Goal: Transaction & Acquisition: Purchase product/service

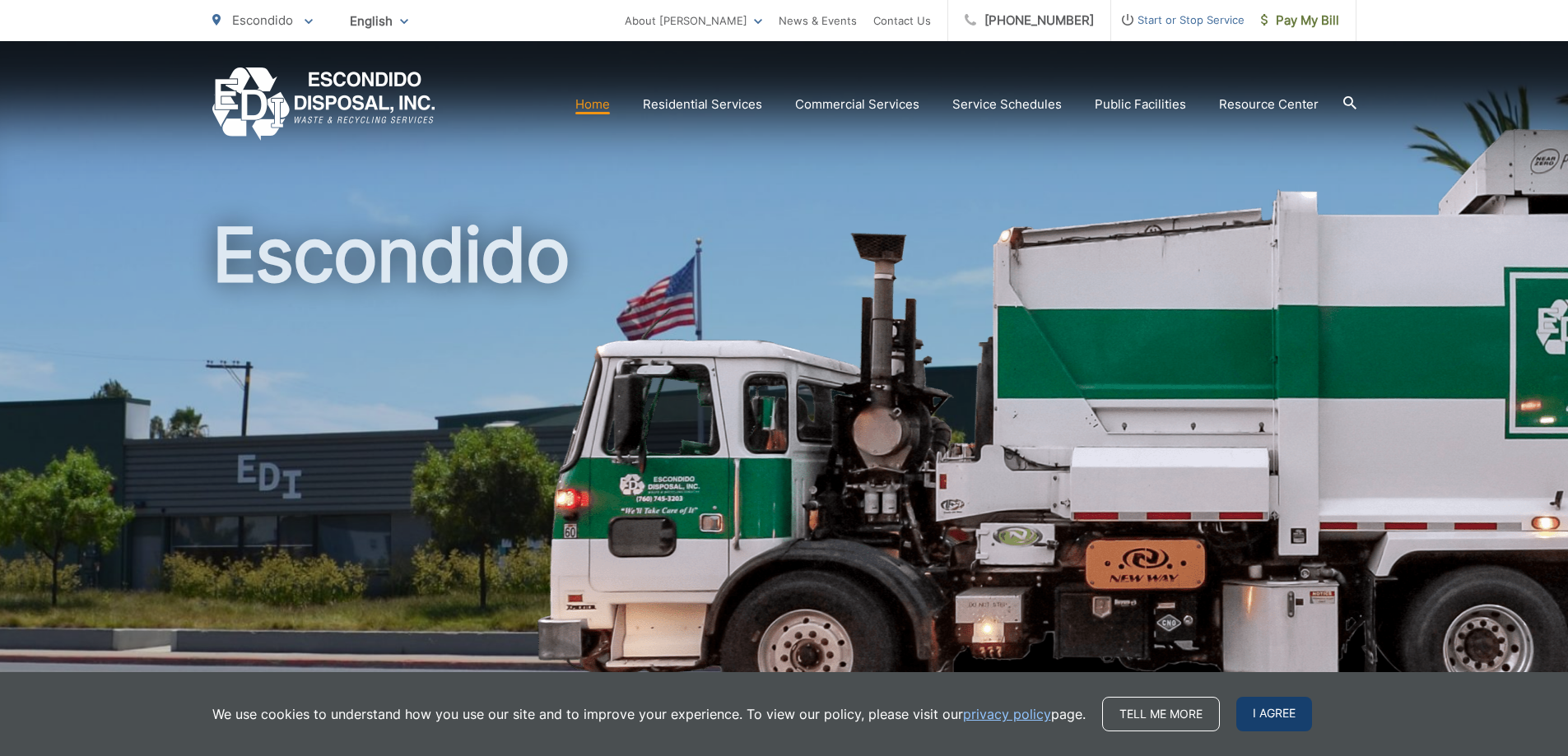
click at [1261, 710] on span "I agree" at bounding box center [1274, 714] width 76 height 34
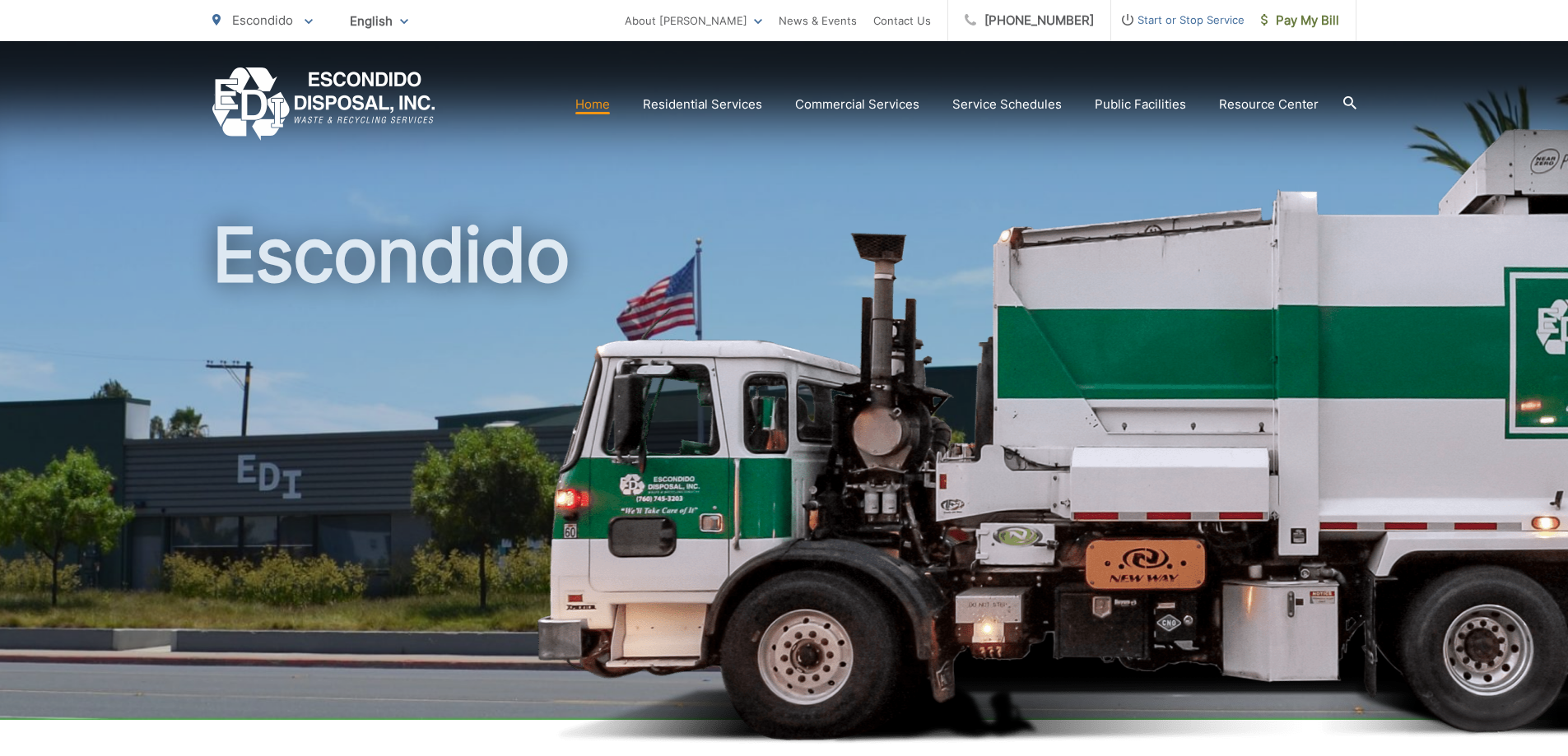
click at [1154, 16] on span "Start or Stop Service" at bounding box center [1178, 19] width 133 height 20
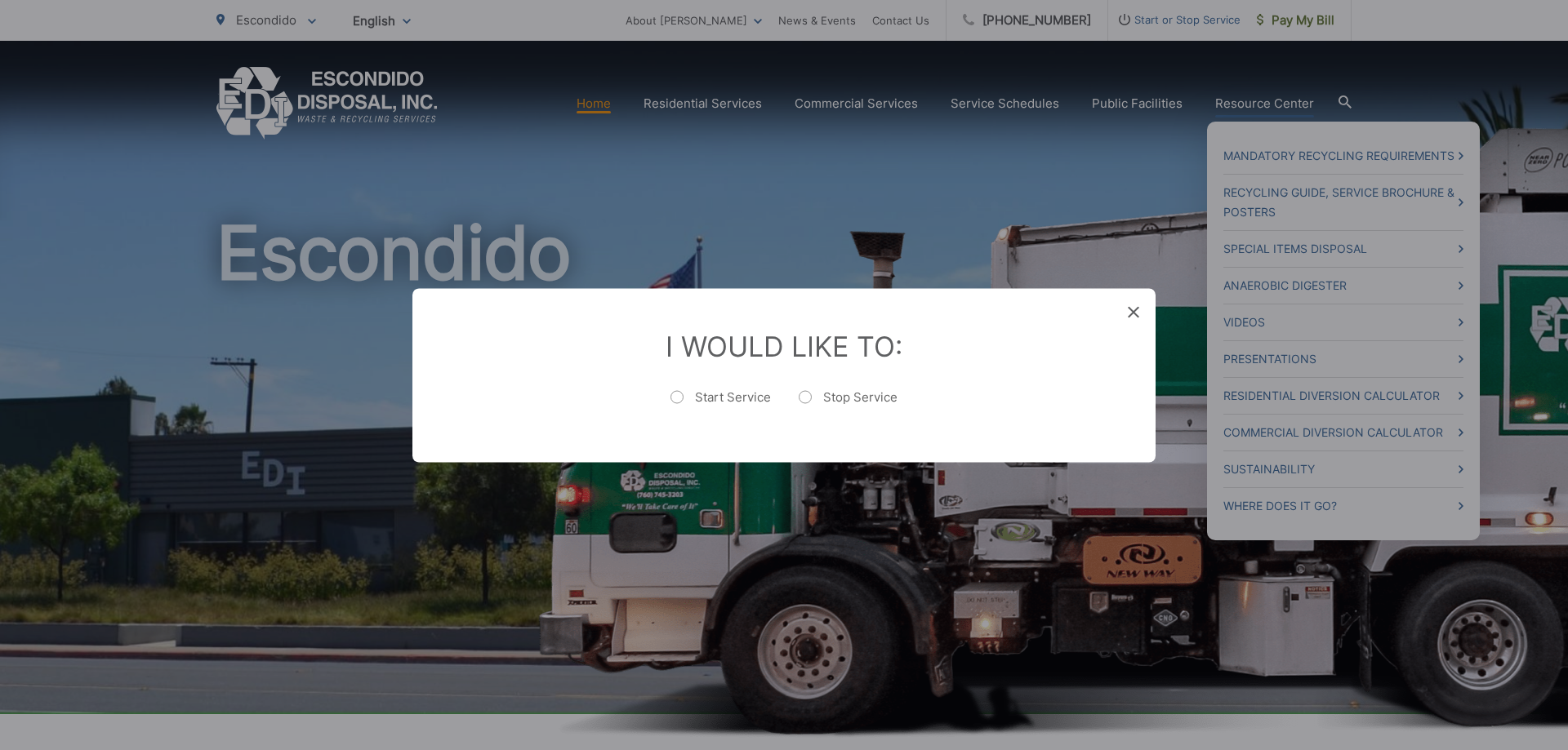
click at [1272, 104] on div "Entry Status None In Progress Completed None None In Progress Completed I Would…" at bounding box center [784, 375] width 1568 height 750
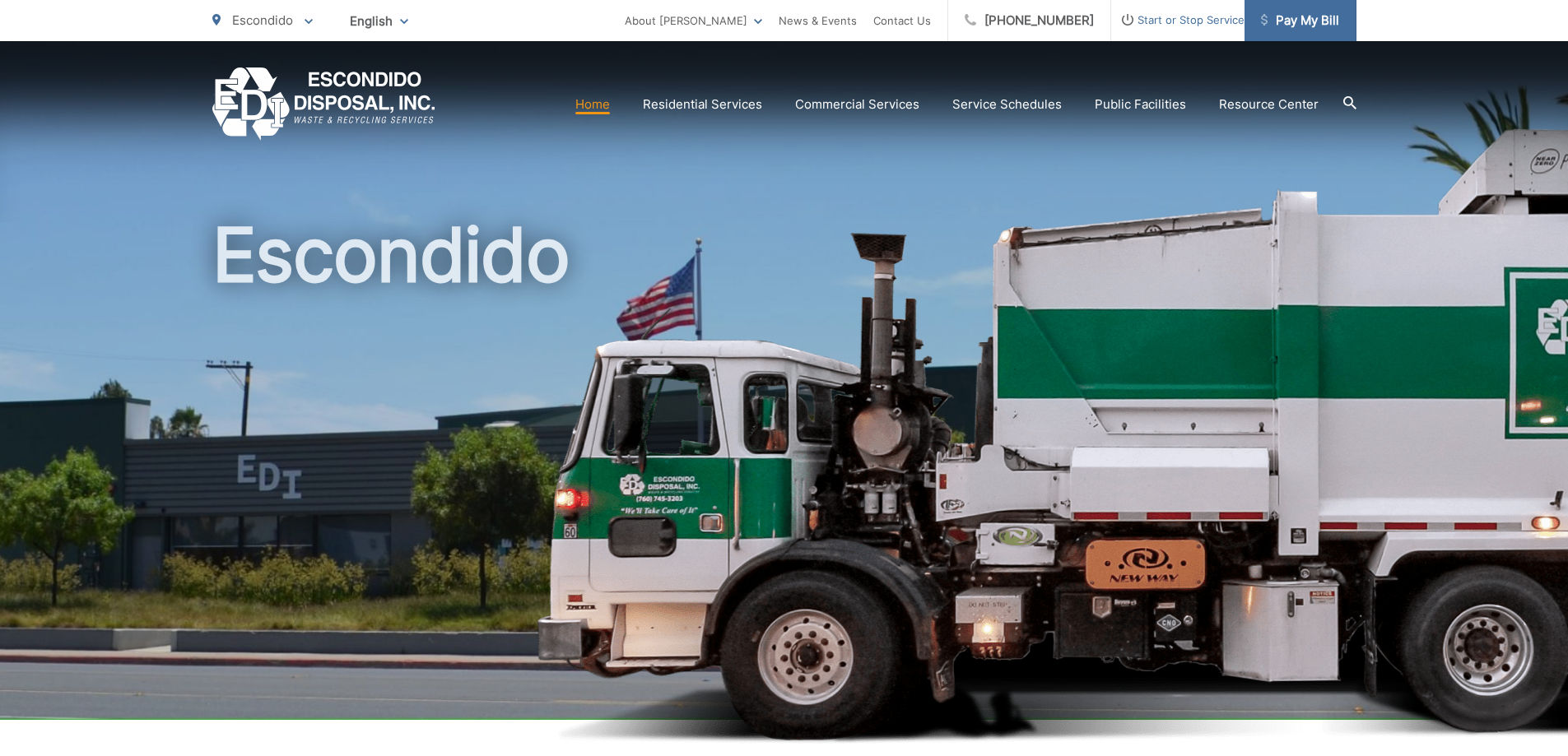
click at [1304, 23] on span "Pay My Bill" at bounding box center [1300, 20] width 78 height 20
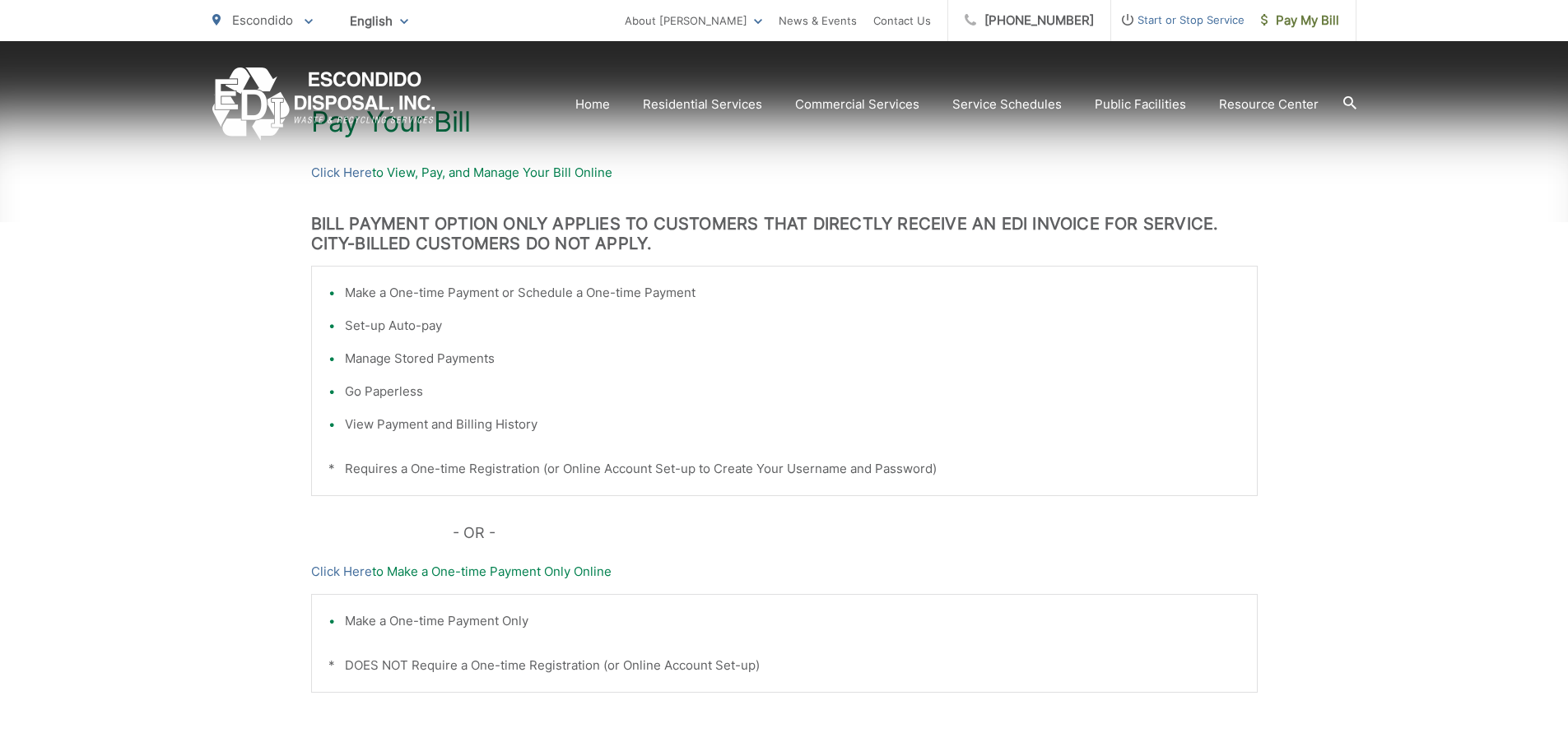
scroll to position [329, 0]
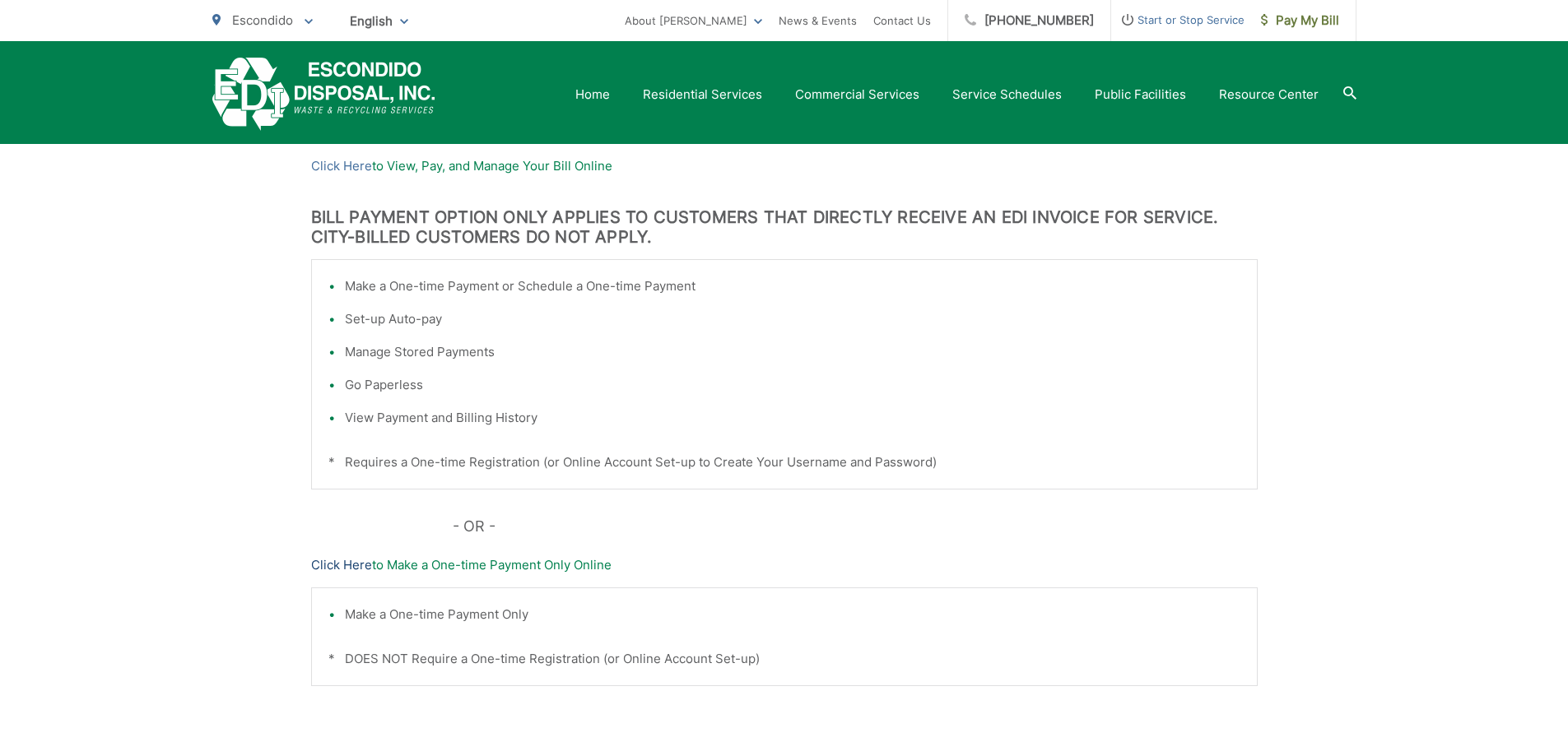
click at [347, 568] on link "Click Here" at bounding box center [342, 565] width 61 height 20
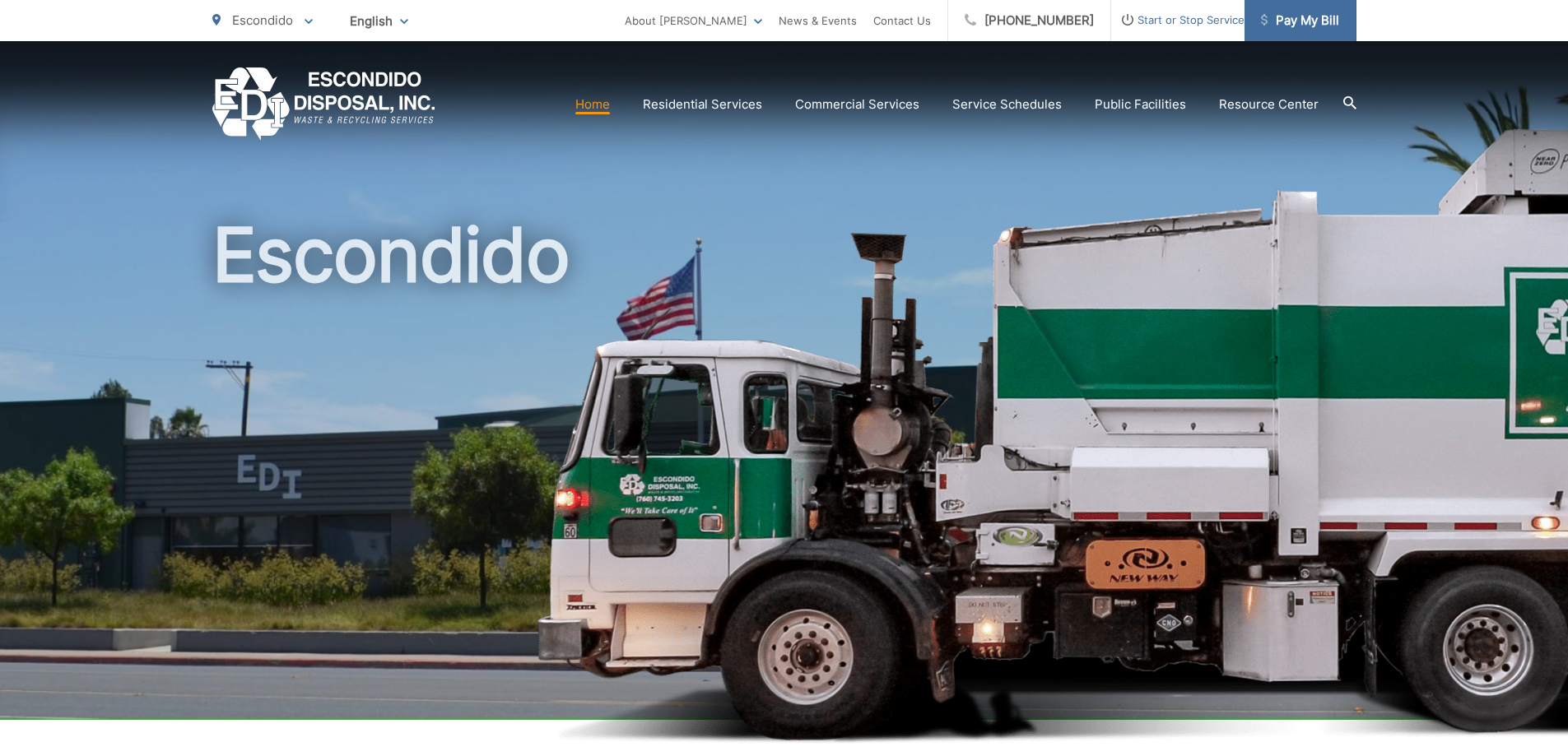
click at [1295, 19] on span "Pay My Bill" at bounding box center [1300, 20] width 78 height 20
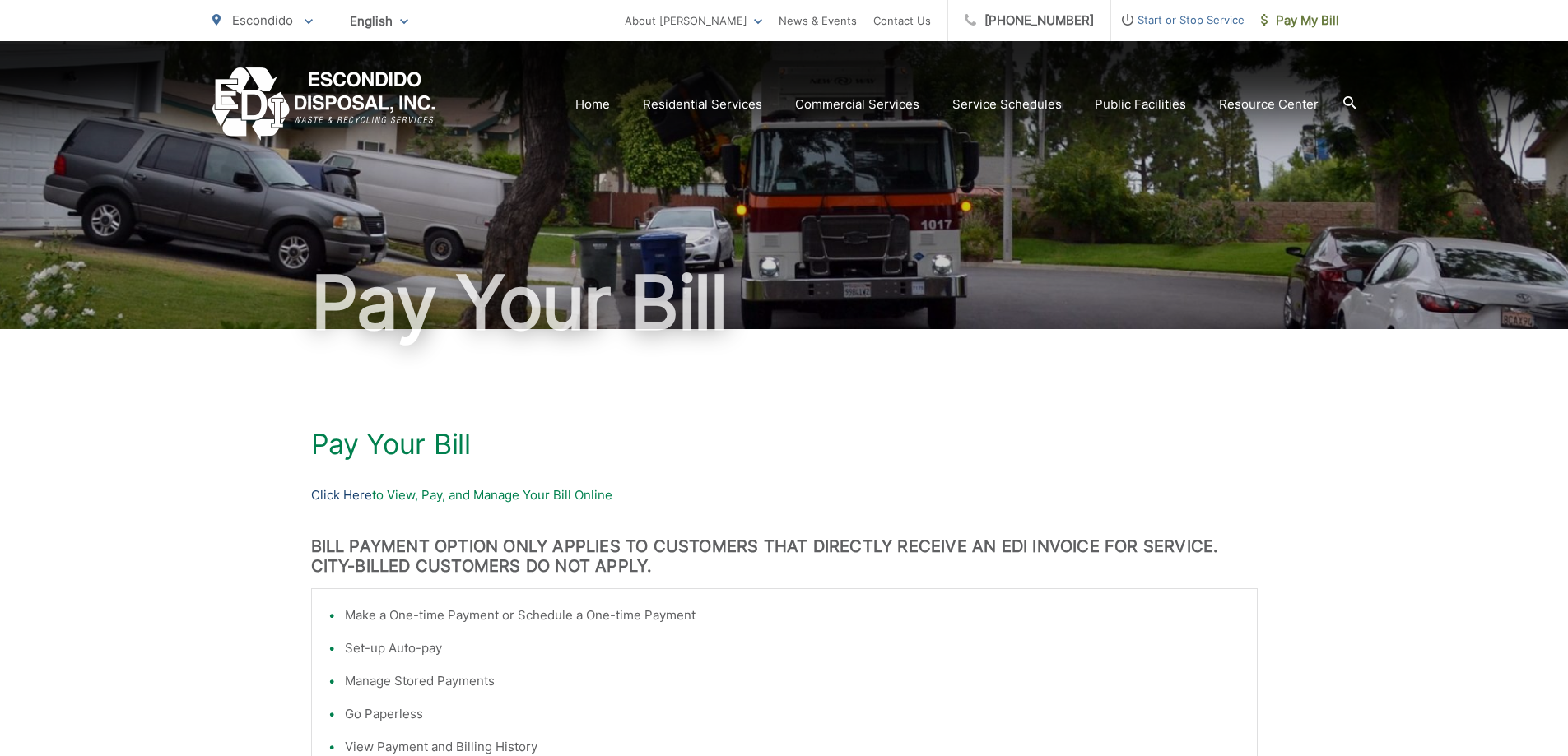
click at [345, 494] on link "Click Here" at bounding box center [342, 494] width 61 height 20
